Goal: Go to known website: Access a specific website the user already knows

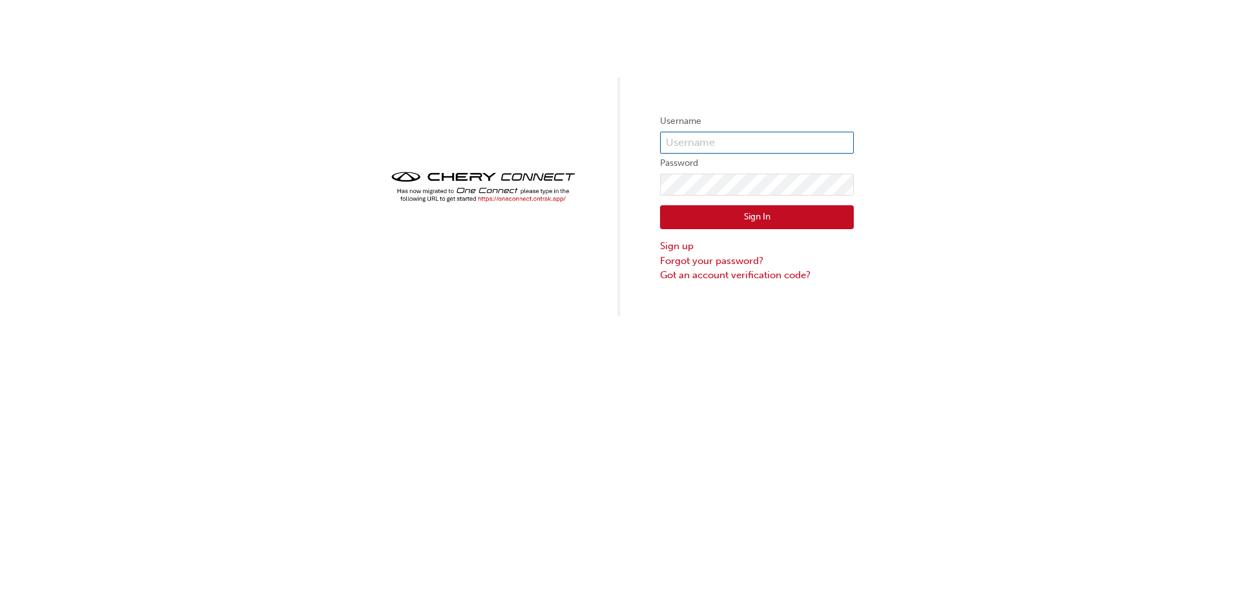
type input "chau1213"
click at [799, 217] on button "Sign In" at bounding box center [757, 217] width 194 height 25
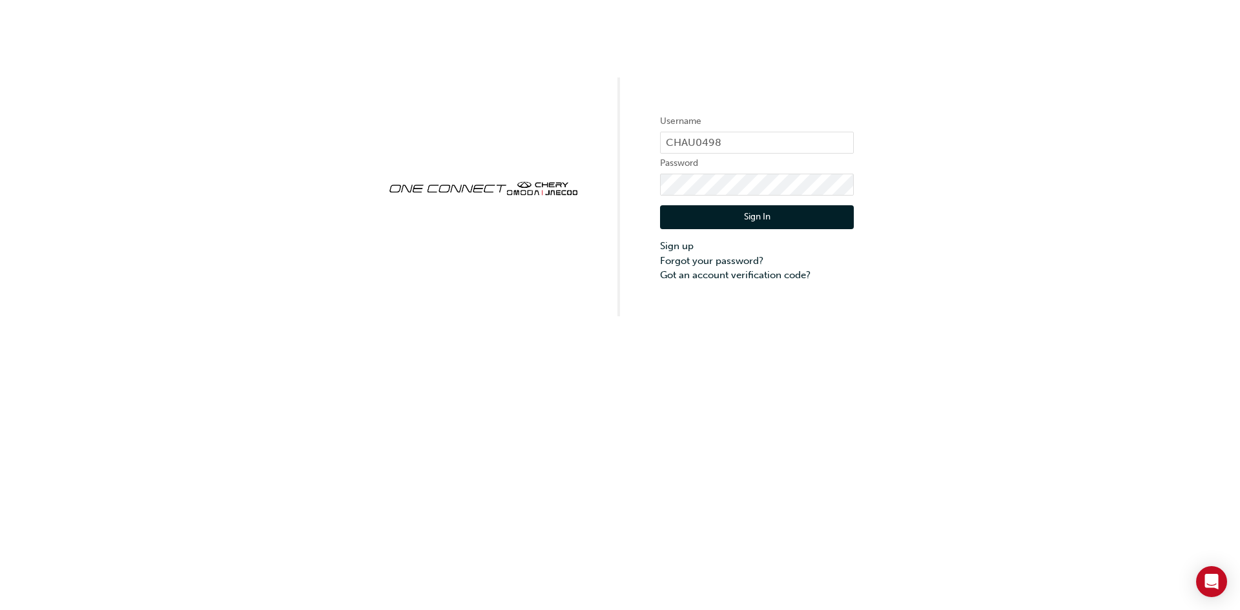
click at [828, 218] on button "Sign In" at bounding box center [757, 217] width 194 height 25
